Goal: Task Accomplishment & Management: Use online tool/utility

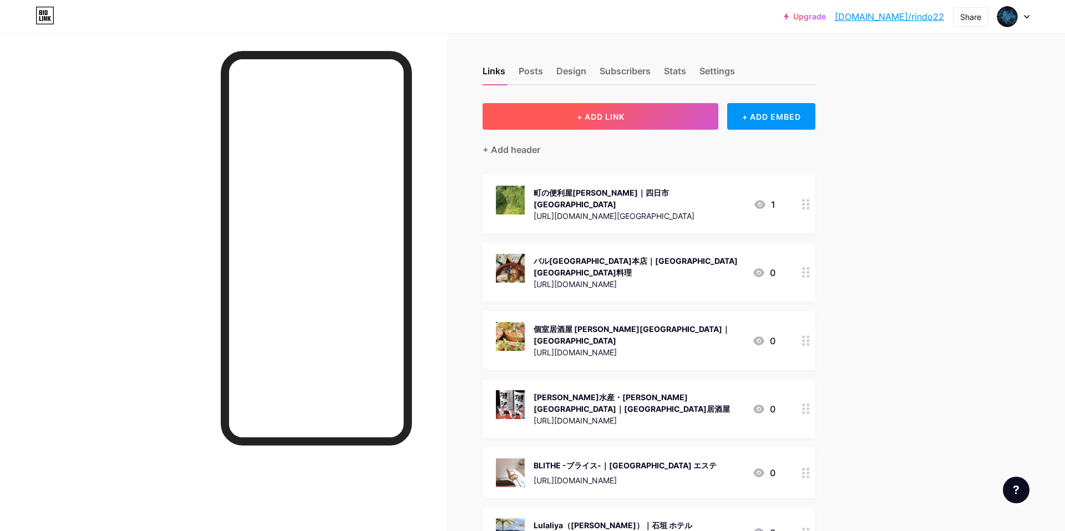
click at [625, 108] on button "+ ADD LINK" at bounding box center [601, 116] width 236 height 27
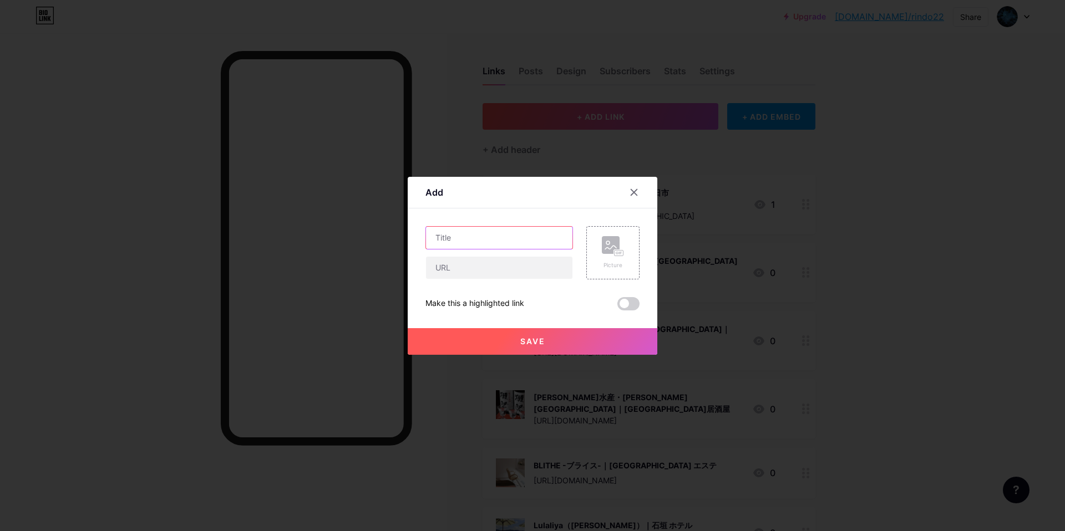
click at [527, 237] on input "text" at bounding box center [499, 238] width 146 height 22
click at [511, 246] on input "text" at bounding box center [499, 238] width 146 height 22
click at [465, 243] on input "text" at bounding box center [499, 238] width 146 height 22
paste input "パラジェル認定サロン Produce nail"
click at [566, 237] on input "パラジェル認定サロン Produce nail｜" at bounding box center [499, 238] width 146 height 22
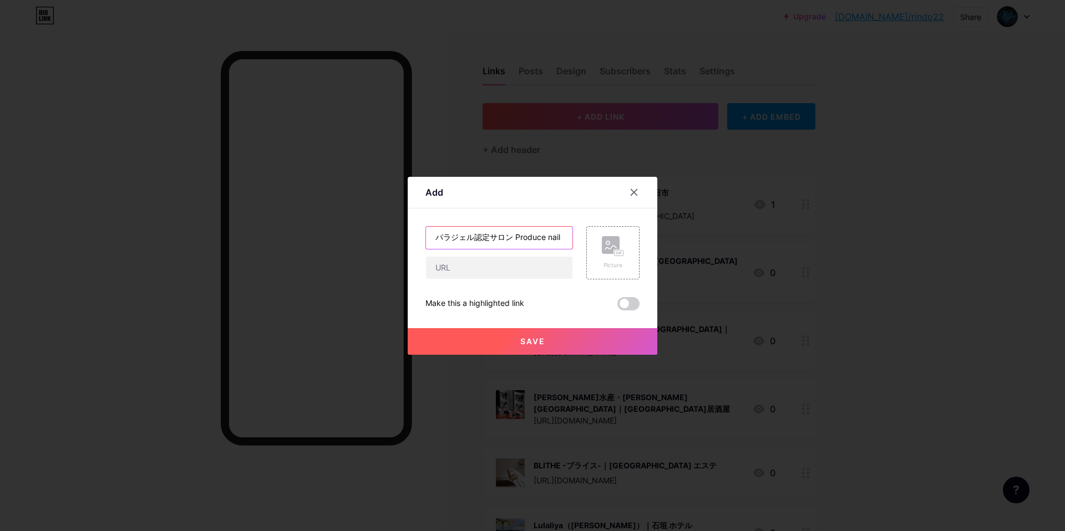
click at [557, 240] on input "パラジェル認定サロン Produce nail｜" at bounding box center [499, 238] width 146 height 22
paste input "京橋 ネイルサロン"
type input "パラジェル認定サロン Produce nail｜京橋 ネイルサロン"
click at [493, 272] on input "text" at bounding box center [499, 268] width 146 height 22
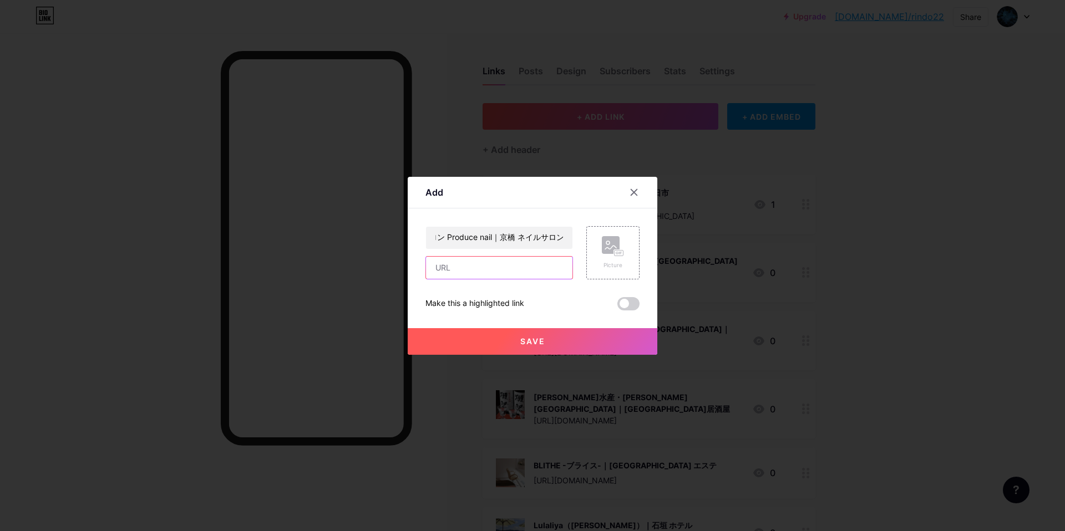
scroll to position [0, 0]
click at [457, 266] on input "text" at bounding box center [499, 268] width 146 height 22
paste input "[URL][DOMAIN_NAME]"
type input "[URL][DOMAIN_NAME]"
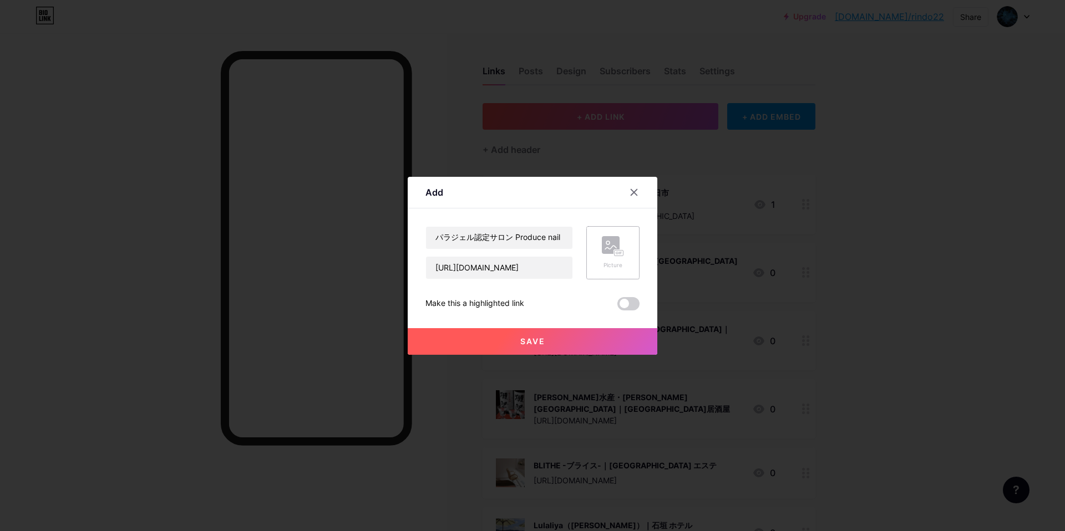
scroll to position [0, 0]
click at [620, 255] on rect at bounding box center [619, 253] width 9 height 6
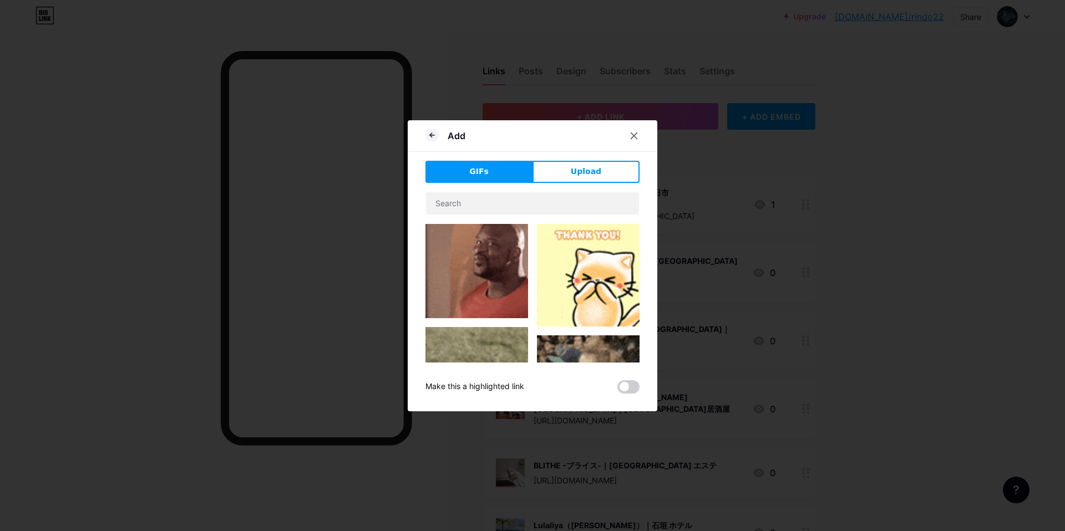
click at [605, 183] on div "GIFs Upload Content YouTube Play YouTube video without leaving your page. ADD V…" at bounding box center [532, 277] width 214 height 233
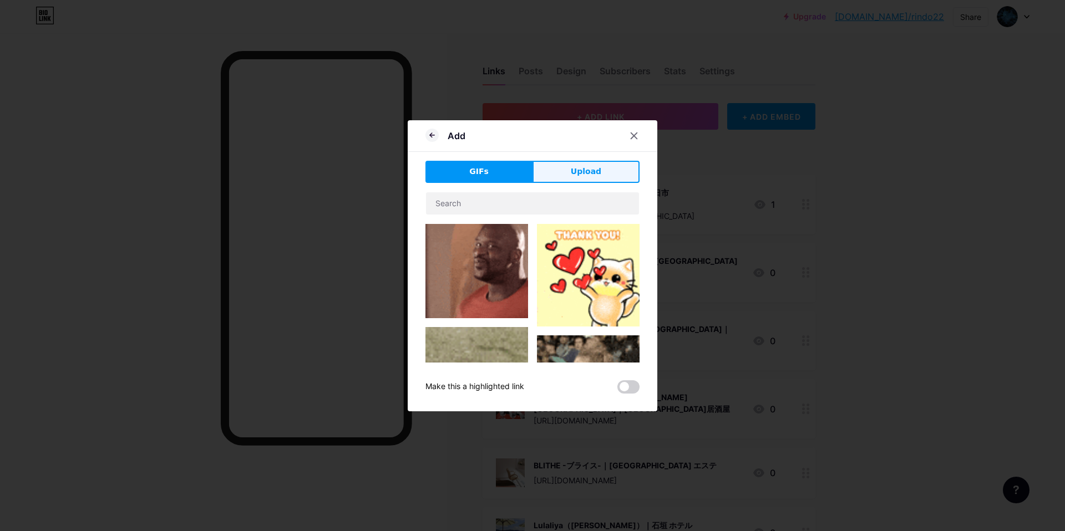
click at [608, 174] on button "Upload" at bounding box center [585, 172] width 107 height 22
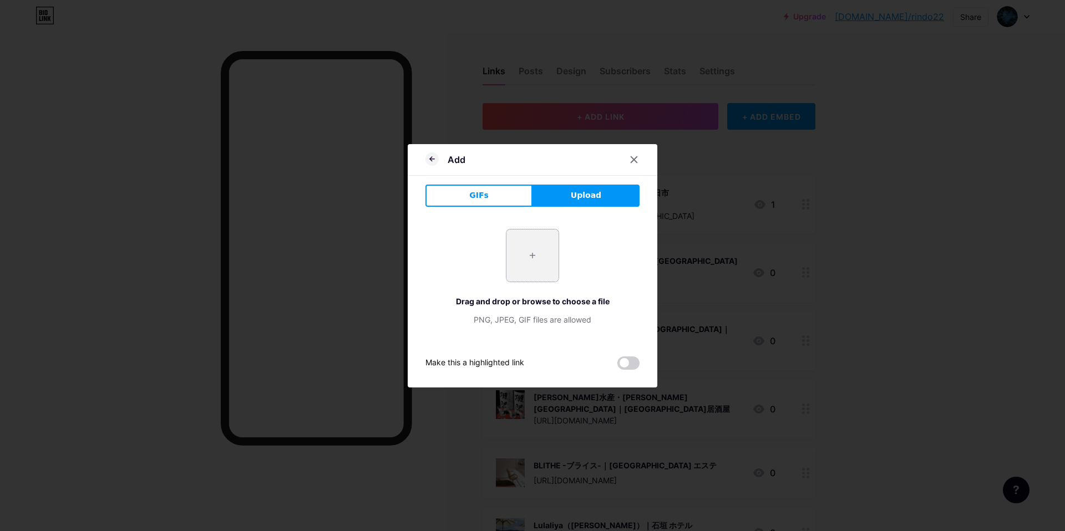
click at [535, 255] on input "file" at bounding box center [532, 256] width 52 height 52
type input "C:\fakepath\CMSooo (2).jpg"
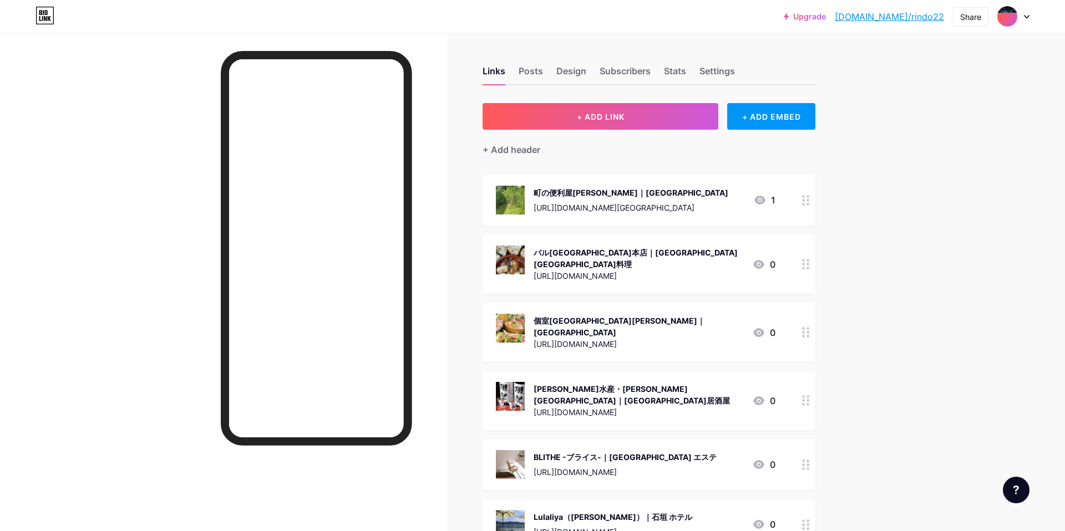
scroll to position [115165, 0]
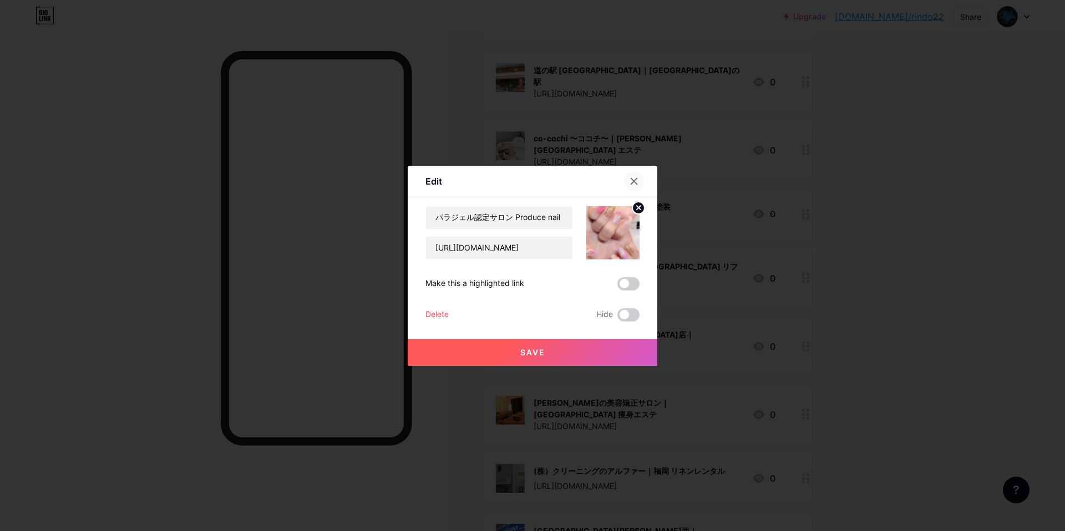
click at [628, 182] on div at bounding box center [634, 181] width 20 height 20
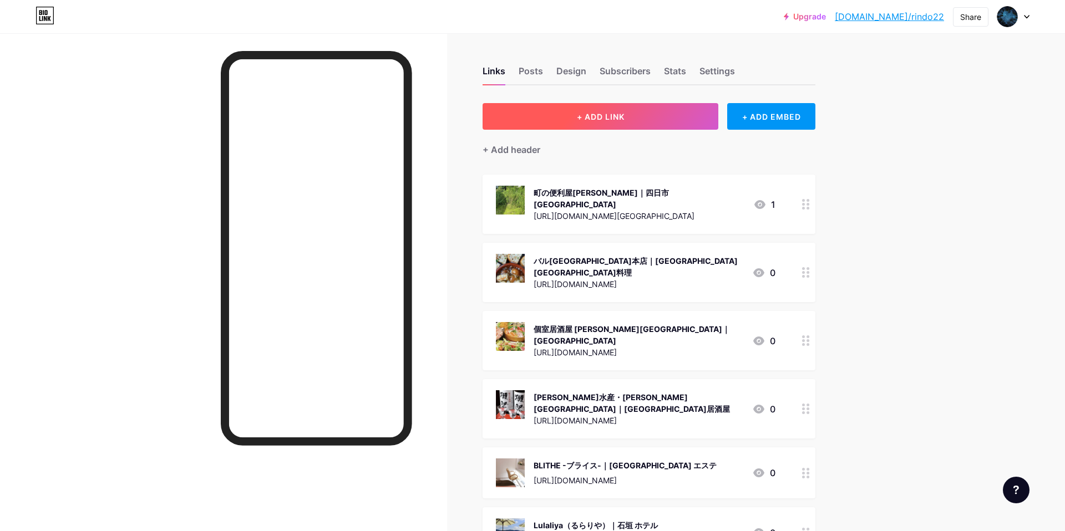
click at [664, 117] on button "+ ADD LINK" at bounding box center [601, 116] width 236 height 27
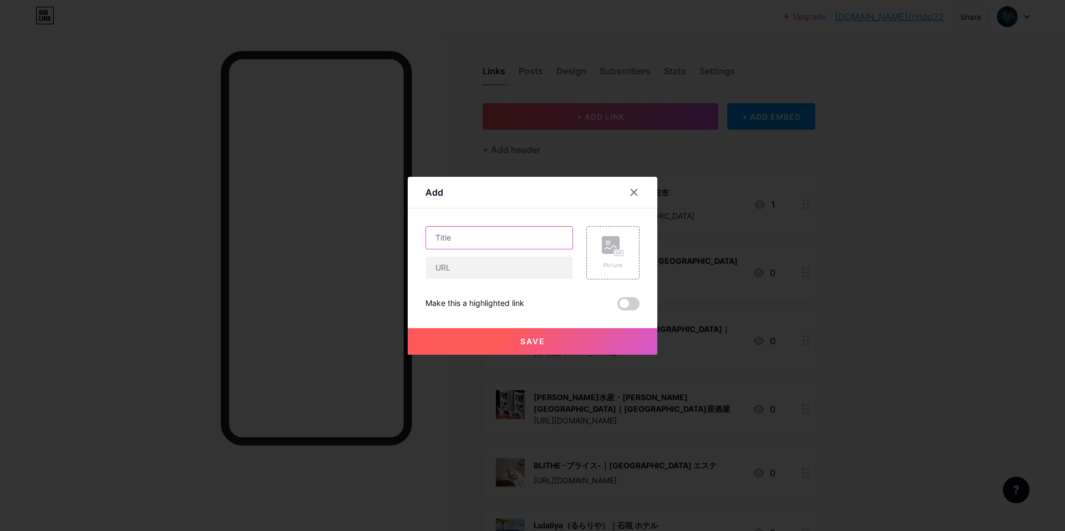
click at [545, 244] on input "text" at bounding box center [499, 238] width 146 height 22
click at [456, 232] on input "text" at bounding box center [499, 238] width 146 height 22
paste input "美容整体Filament Omori"
click at [539, 236] on input "美容整体Filament Omori" at bounding box center [499, 238] width 146 height 22
paste input "大森 整体"
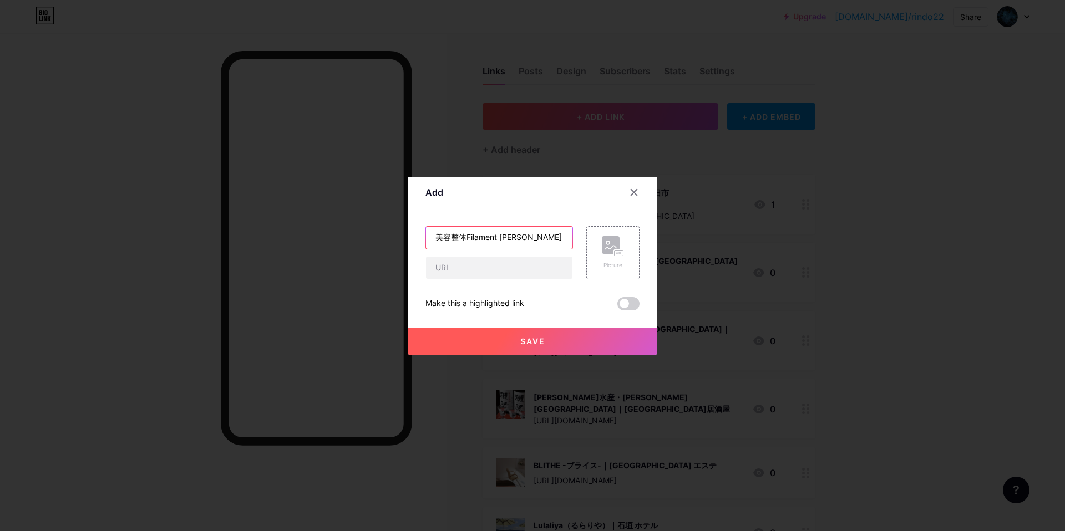
type input "美容整体Filament [PERSON_NAME]｜[PERSON_NAME] 整体"
click at [519, 255] on div "美容整体Filament [PERSON_NAME]｜[PERSON_NAME] 整体" at bounding box center [499, 252] width 148 height 53
click at [513, 262] on input "text" at bounding box center [499, 268] width 146 height 22
click at [475, 261] on input "text" at bounding box center [499, 268] width 146 height 22
paste input "[URL][DOMAIN_NAME]"
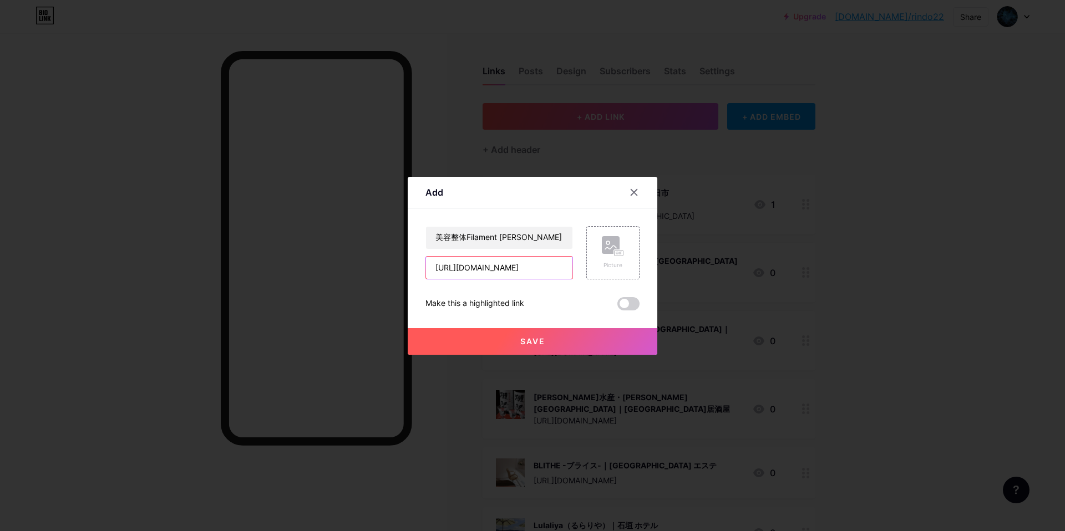
scroll to position [0, 39]
type input "[URL][DOMAIN_NAME]"
click at [619, 251] on rect at bounding box center [619, 253] width 9 height 6
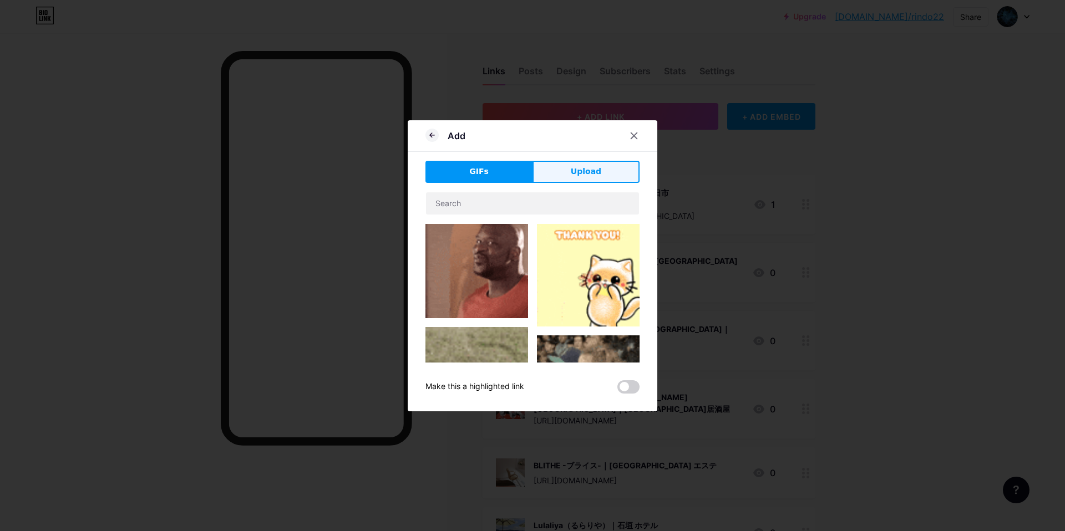
click at [571, 165] on button "Upload" at bounding box center [585, 172] width 107 height 22
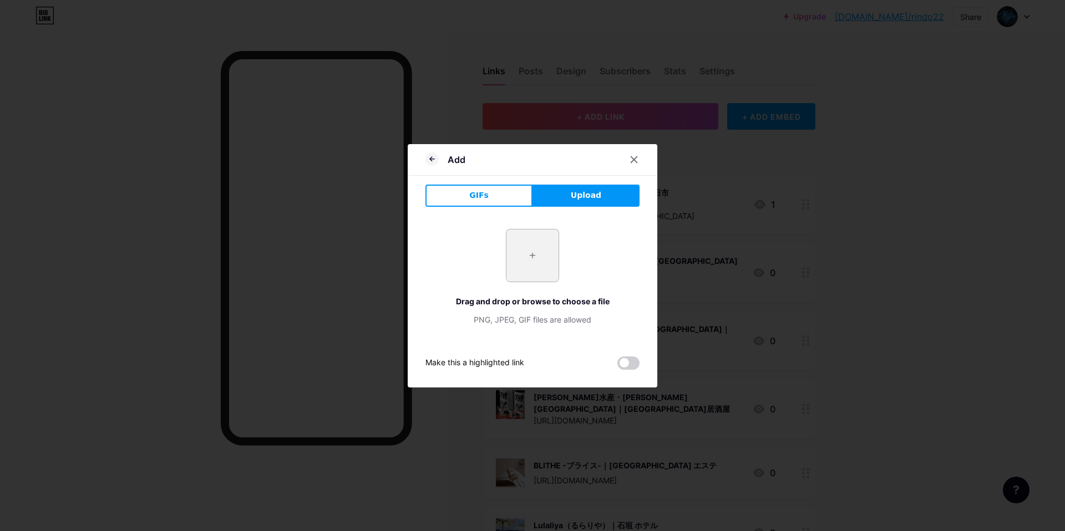
drag, startPoint x: 589, startPoint y: 187, endPoint x: 536, endPoint y: 230, distance: 67.8
click at [532, 160] on div "Add GIFs Upload Content YouTube Play YouTube video without leaving your page. A…" at bounding box center [533, 265] width 250 height 243
click at [533, 237] on input "file" at bounding box center [532, 256] width 52 height 52
type input "C:\fakepath\CMSooo (3).jpg"
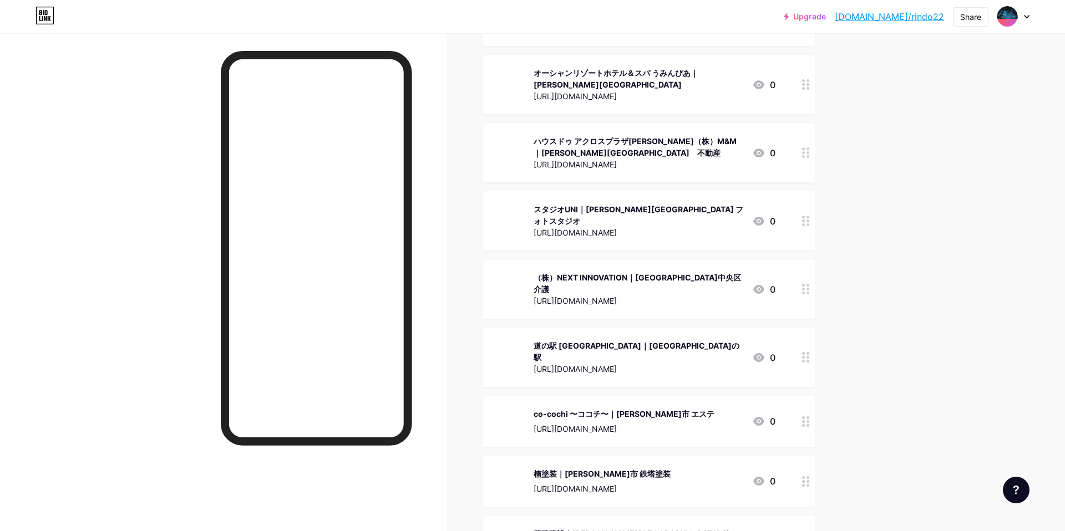
scroll to position [114725, 0]
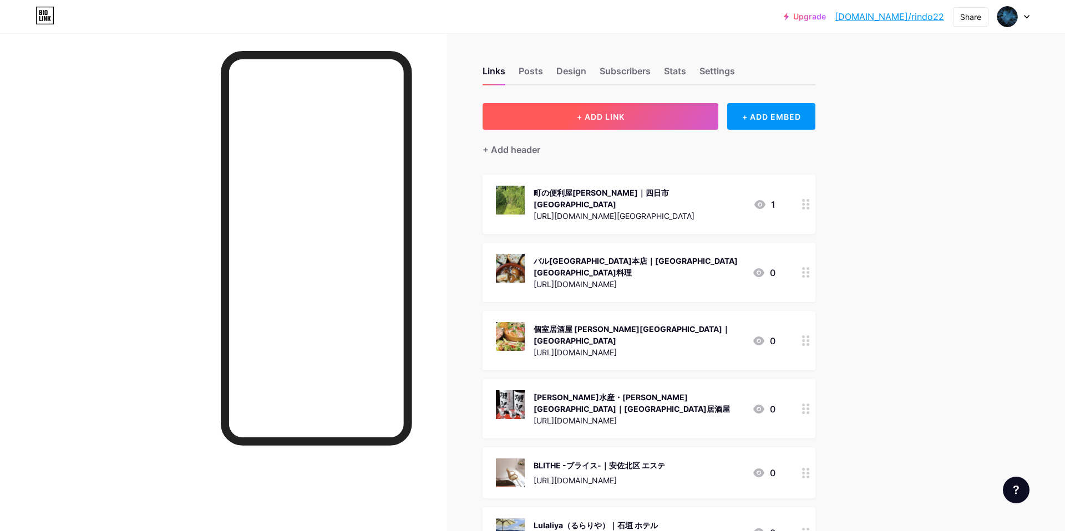
click at [679, 116] on button "+ ADD LINK" at bounding box center [601, 116] width 236 height 27
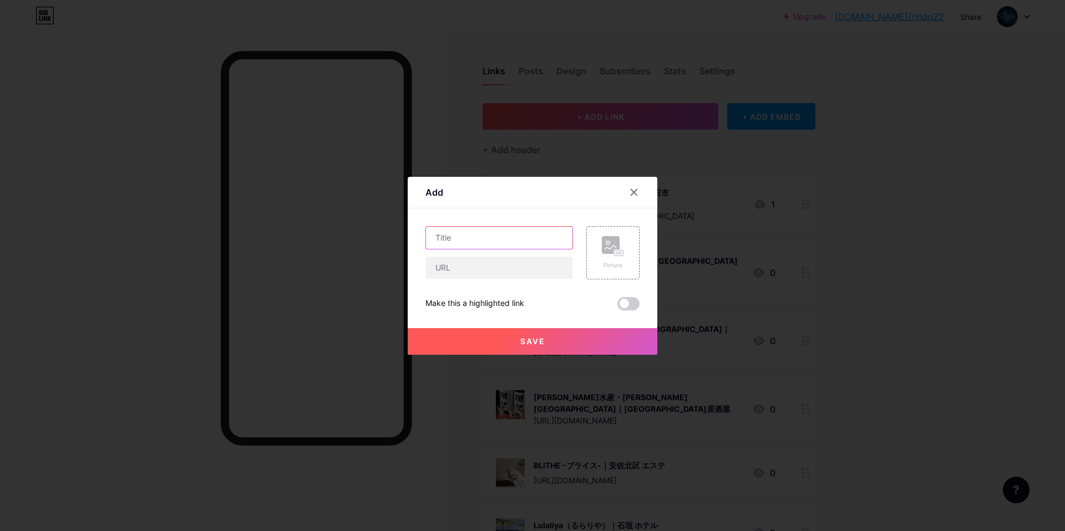
click at [456, 237] on input "text" at bounding box center [499, 238] width 146 height 22
paste input "居食屋 悠々自適"
click at [536, 227] on div "居食屋 悠々自適｜" at bounding box center [499, 237] width 148 height 23
click at [531, 235] on input "居食屋 悠々自適｜" at bounding box center [499, 238] width 146 height 22
paste input "広島市 居酒屋"
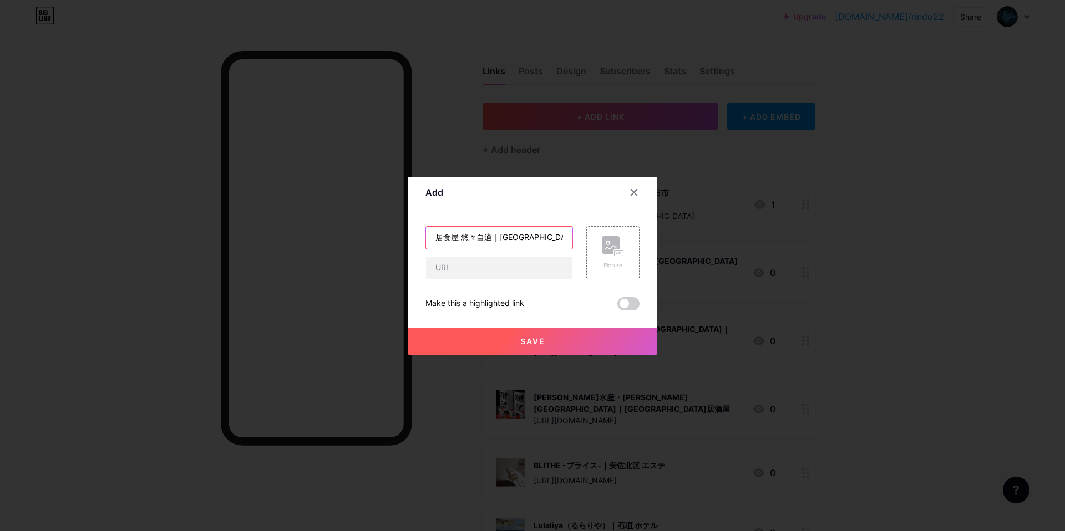
type input "居食屋 悠々自適｜[GEOGRAPHIC_DATA] 居酒屋"
click at [463, 270] on input "text" at bounding box center [499, 268] width 146 height 22
paste input "[URL][DOMAIN_NAME]"
type input "[URL][DOMAIN_NAME]"
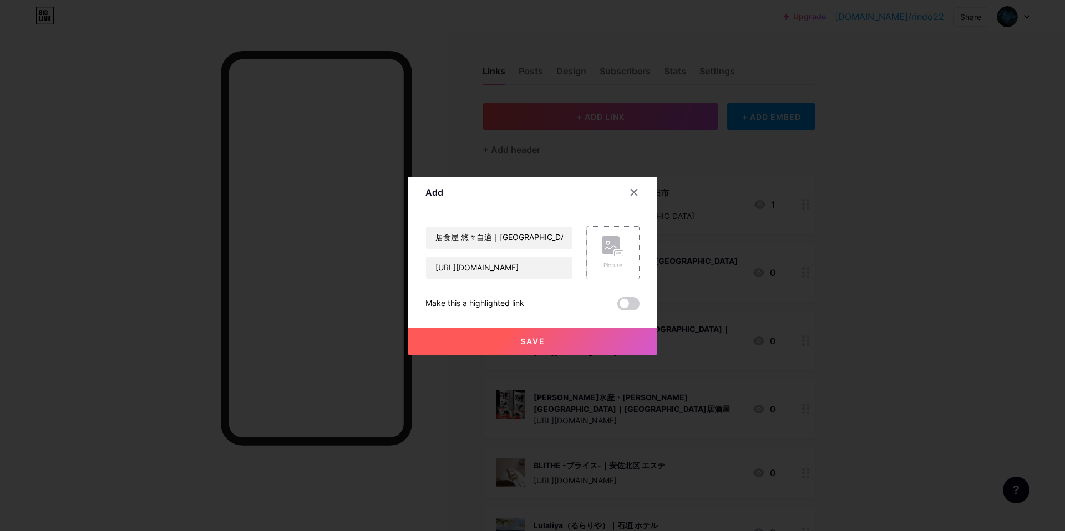
click at [610, 257] on div "Picture" at bounding box center [613, 252] width 22 height 33
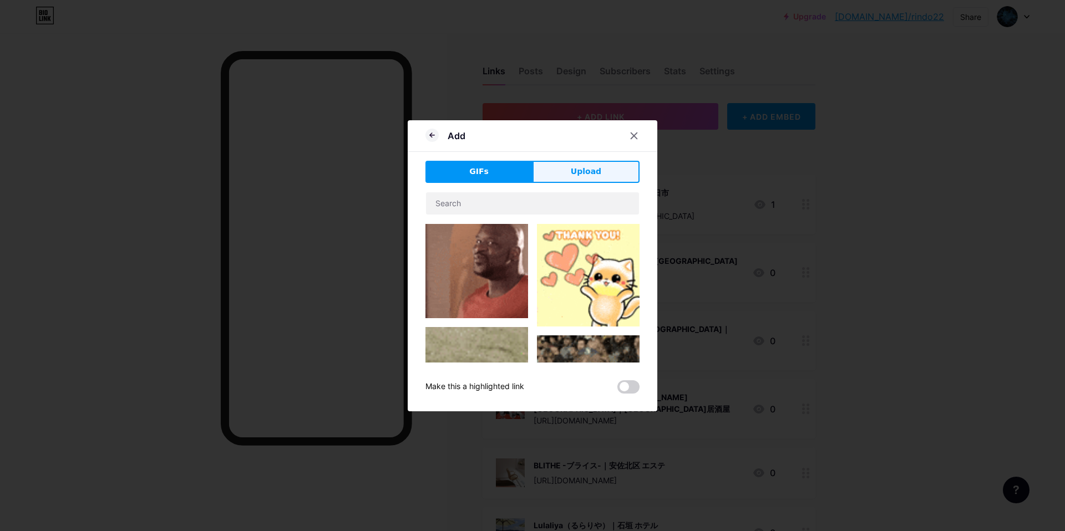
click at [597, 177] on button "Upload" at bounding box center [585, 172] width 107 height 22
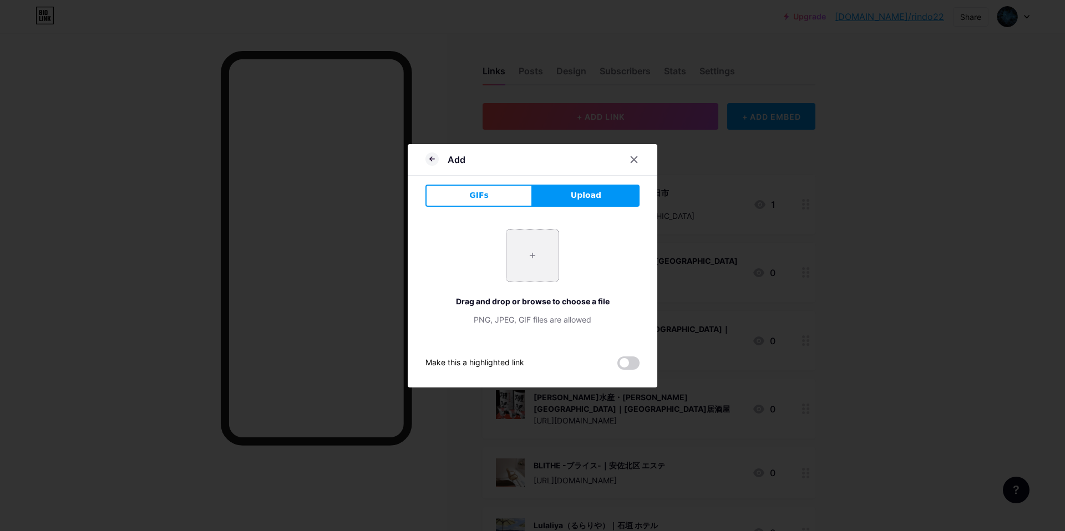
click at [551, 255] on input "file" at bounding box center [532, 256] width 52 height 52
type input "C:\fakepath\CMSooo (4).jpg"
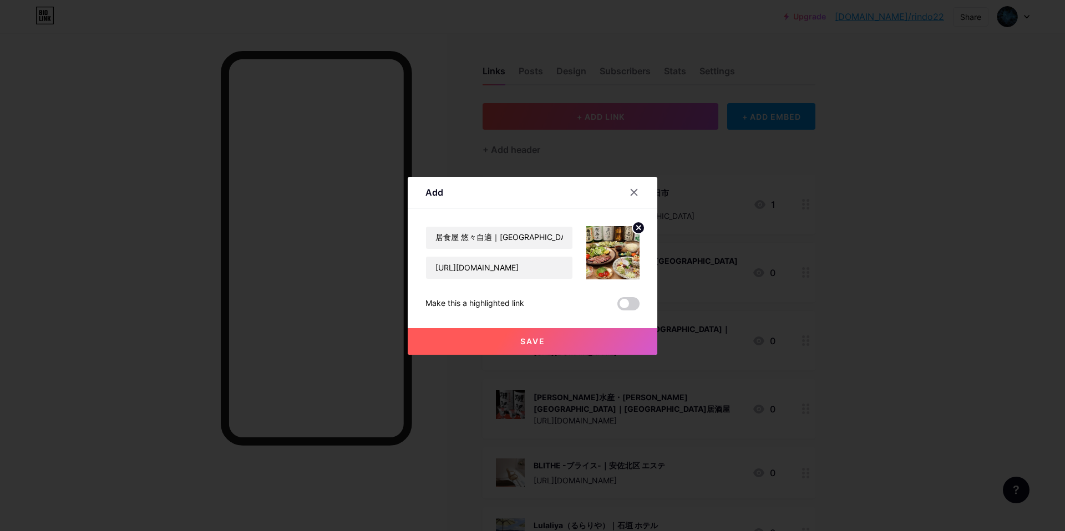
click at [576, 349] on button "Save" at bounding box center [533, 341] width 250 height 27
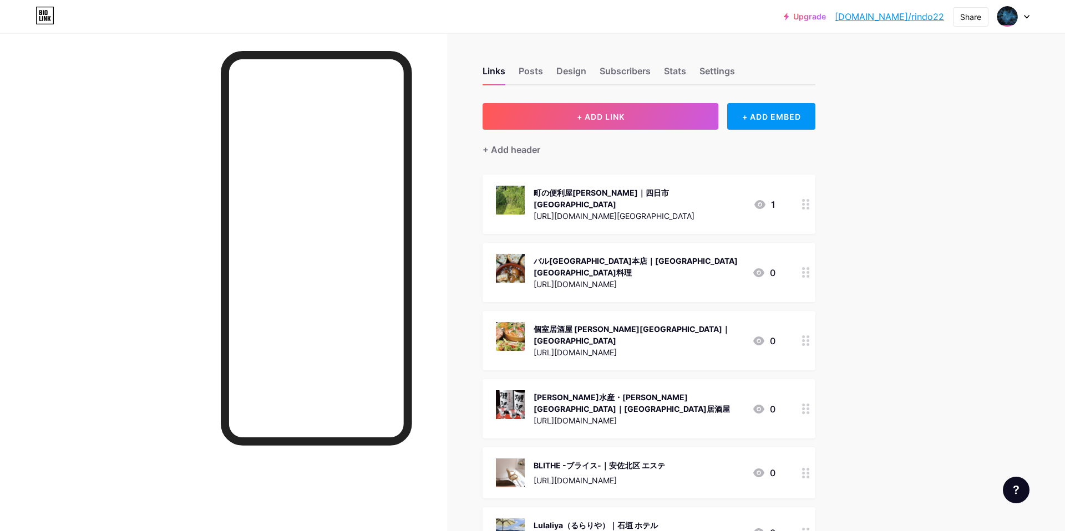
scroll to position [115284, 0]
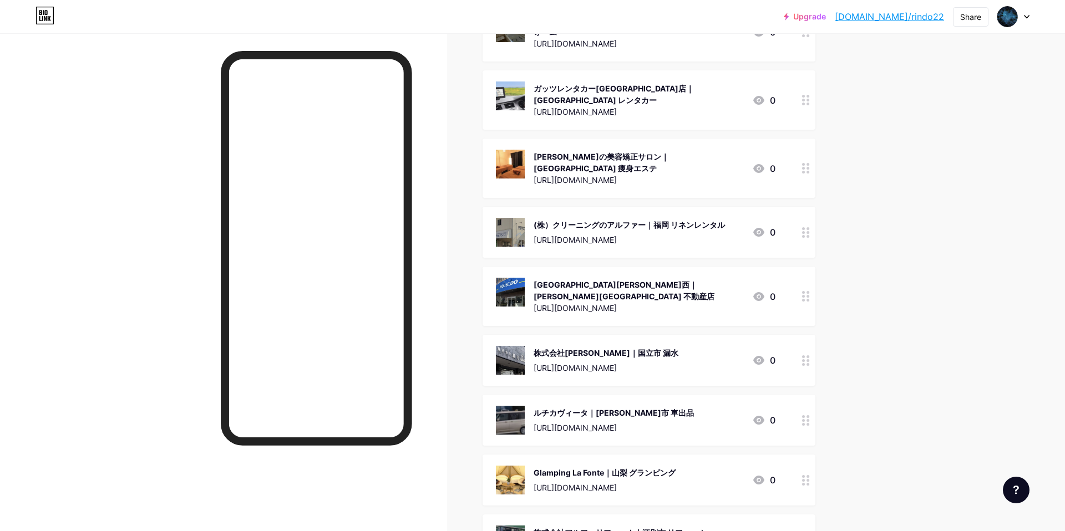
click at [916, 21] on link "[DOMAIN_NAME]/rindo22" at bounding box center [889, 16] width 109 height 13
